Goal: Use online tool/utility

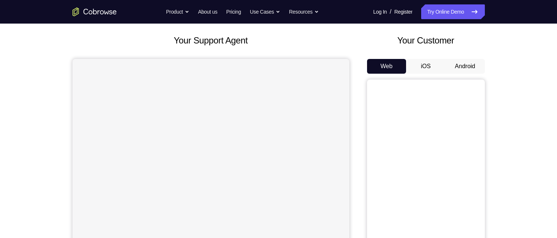
scroll to position [74, 0]
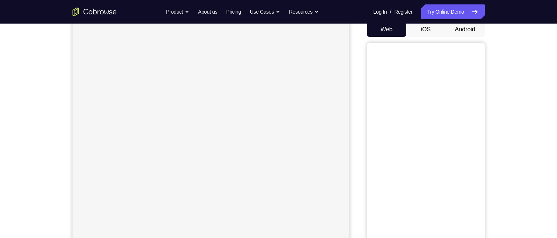
click at [460, 28] on button "Android" at bounding box center [465, 29] width 39 height 15
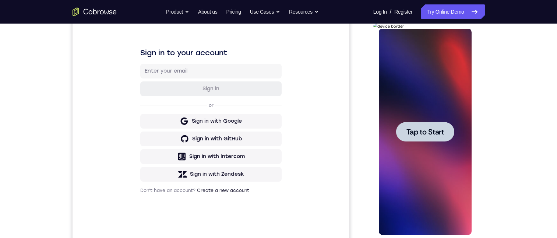
scroll to position [0, 0]
click at [445, 129] on div at bounding box center [425, 132] width 58 height 20
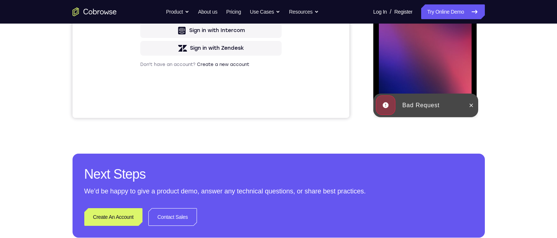
scroll to position [111, 0]
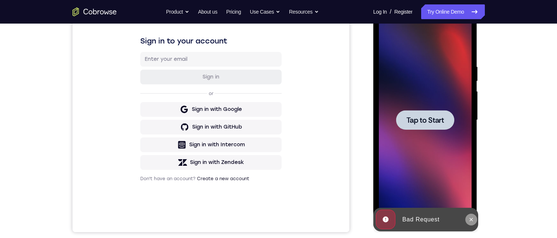
click at [471, 222] on icon at bounding box center [472, 220] width 6 height 6
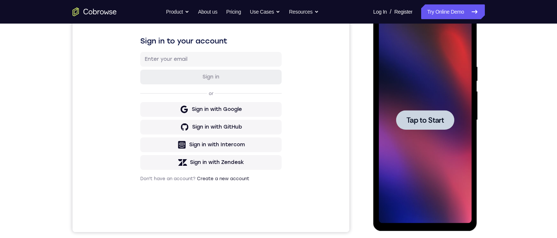
click at [436, 129] on div at bounding box center [425, 120] width 58 height 20
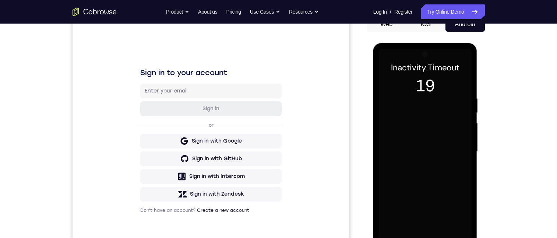
scroll to position [116, 0]
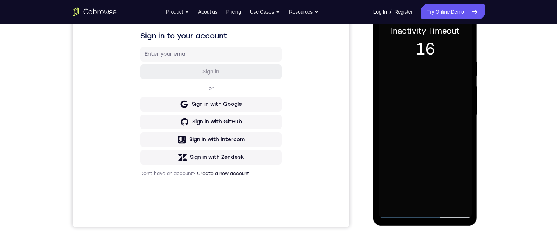
click at [429, 81] on div at bounding box center [425, 115] width 93 height 206
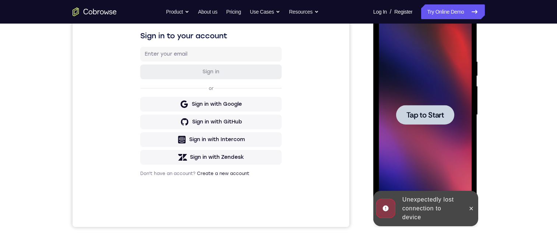
click at [439, 112] on span "Tap to Start" at bounding box center [426, 114] width 38 height 7
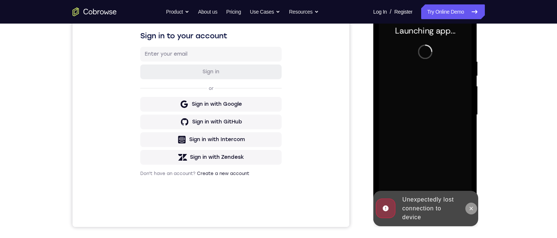
drag, startPoint x: 472, startPoint y: 206, endPoint x: 894, endPoint y: 127, distance: 429.8
click at [472, 206] on icon at bounding box center [472, 209] width 6 height 6
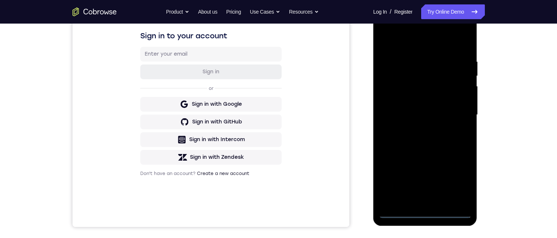
click at [400, 210] on div at bounding box center [425, 115] width 93 height 206
click at [396, 211] on div at bounding box center [425, 115] width 93 height 206
click at [399, 211] on div at bounding box center [425, 115] width 93 height 206
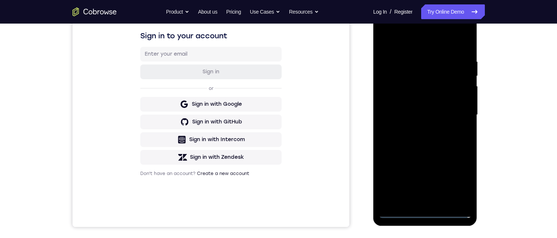
click at [424, 213] on div at bounding box center [425, 115] width 93 height 206
click at [425, 213] on div at bounding box center [425, 115] width 93 height 206
click at [458, 182] on div at bounding box center [425, 115] width 93 height 206
click at [384, 28] on div at bounding box center [425, 115] width 93 height 206
click at [457, 108] on div at bounding box center [425, 115] width 93 height 206
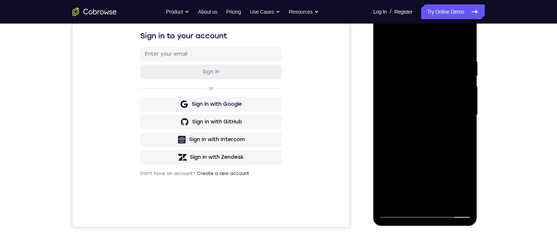
click at [394, 54] on div at bounding box center [425, 115] width 93 height 206
click at [419, 129] on div at bounding box center [425, 115] width 93 height 206
click at [399, 104] on div at bounding box center [425, 115] width 93 height 206
click at [411, 96] on div at bounding box center [425, 115] width 93 height 206
click at [439, 115] on div at bounding box center [425, 115] width 93 height 206
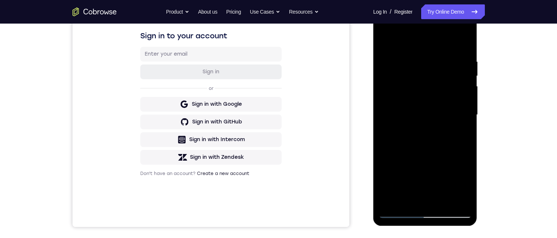
click at [442, 137] on div at bounding box center [425, 115] width 93 height 206
click at [383, 40] on div at bounding box center [425, 115] width 93 height 206
click at [435, 196] on div at bounding box center [425, 115] width 93 height 206
click at [442, 190] on div at bounding box center [425, 115] width 93 height 206
click at [444, 196] on div at bounding box center [425, 115] width 93 height 206
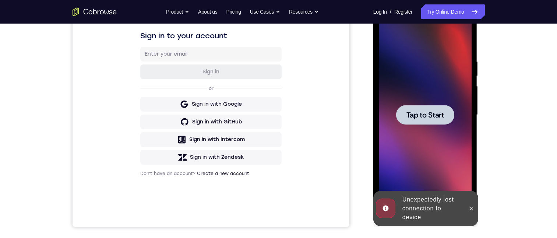
click at [423, 113] on span "Tap to Start" at bounding box center [426, 114] width 38 height 7
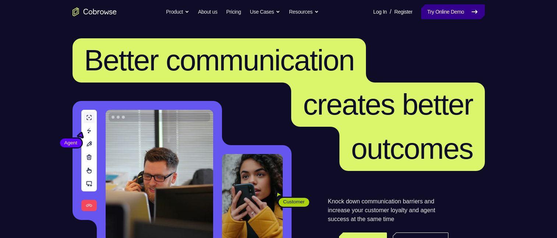
click at [474, 7] on link "Try Online Demo" at bounding box center [452, 11] width 63 height 15
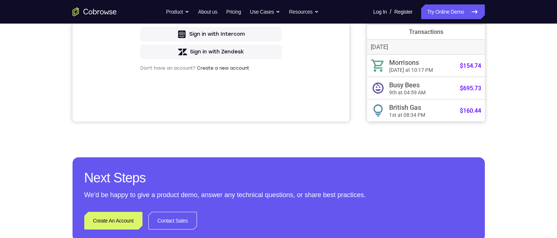
scroll to position [37, 0]
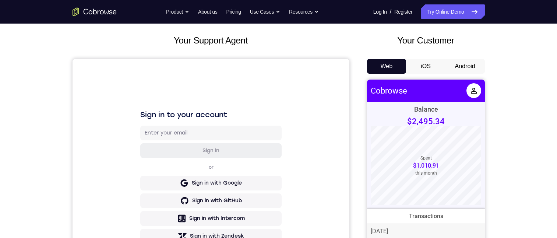
click at [456, 64] on button "Android" at bounding box center [465, 66] width 39 height 15
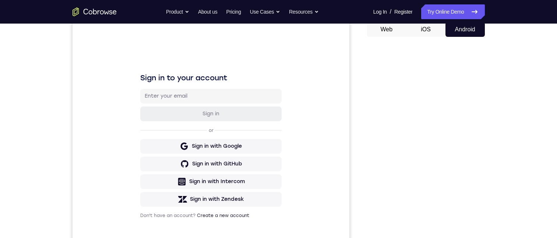
scroll to position [111, 0]
